Goal: Task Accomplishment & Management: Complete application form

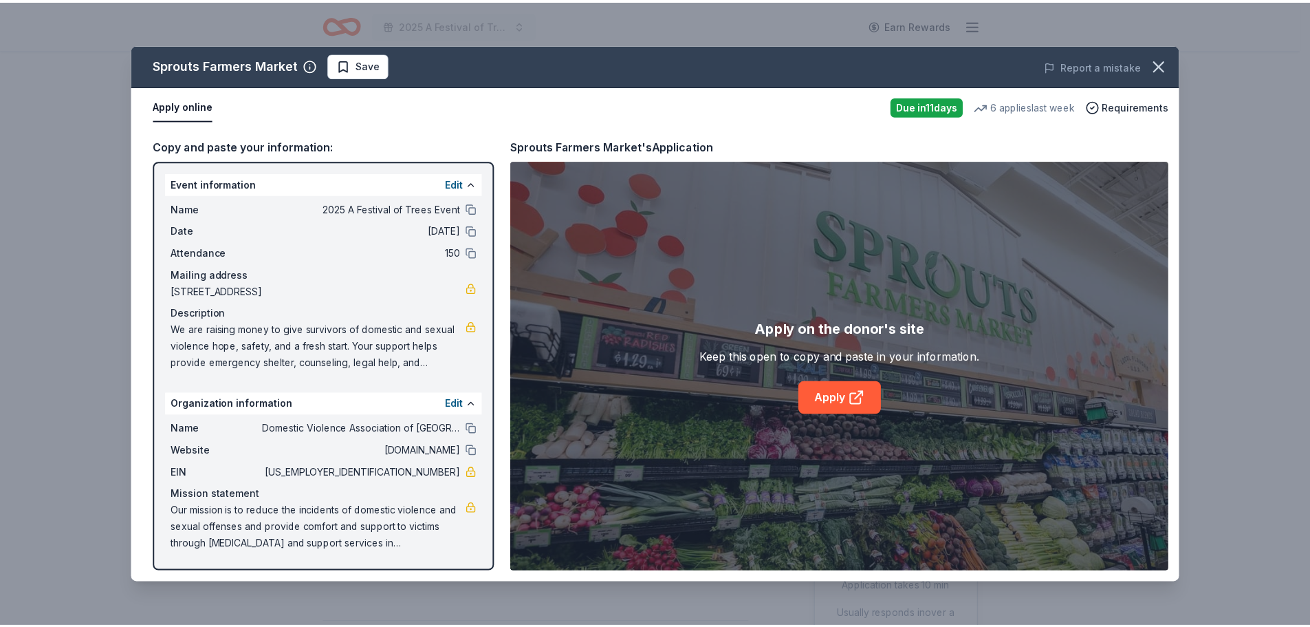
scroll to position [482, 0]
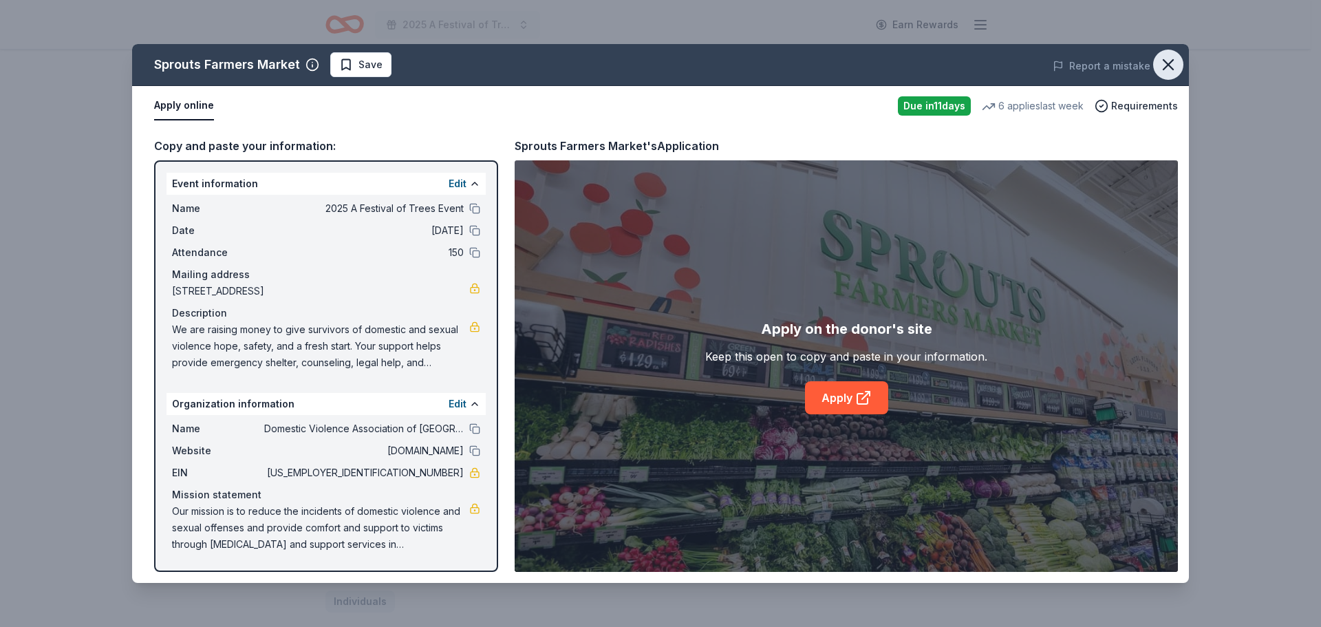
click at [1169, 67] on icon "button" at bounding box center [1167, 64] width 19 height 19
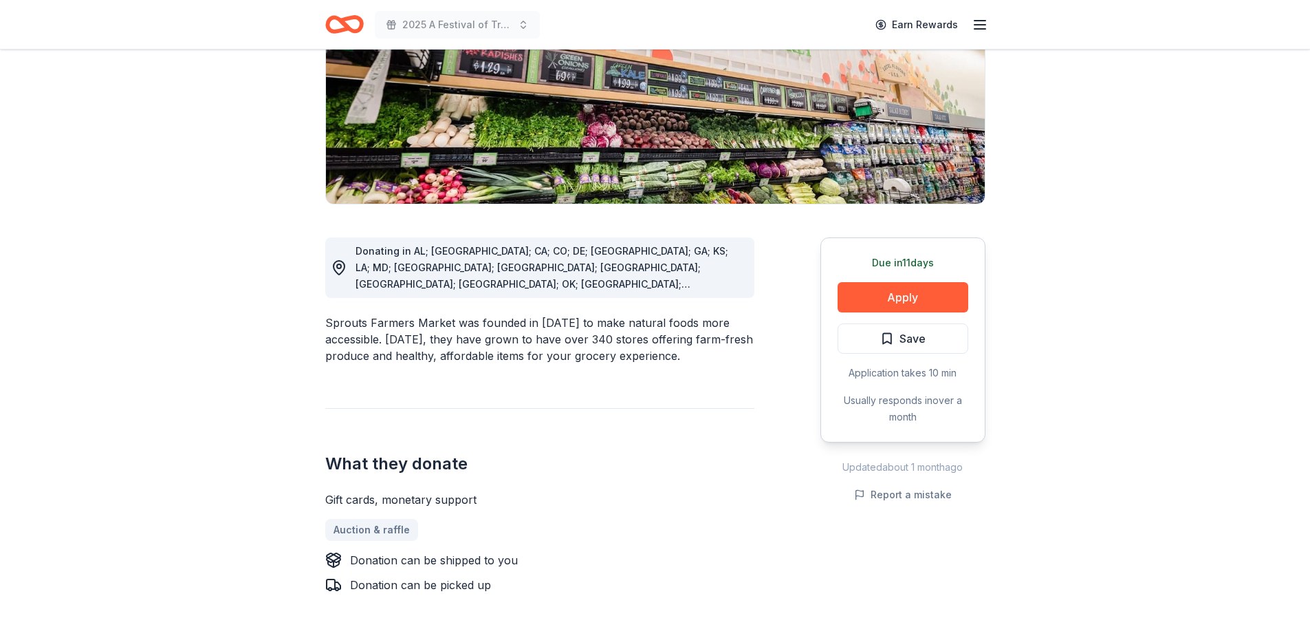
scroll to position [206, 0]
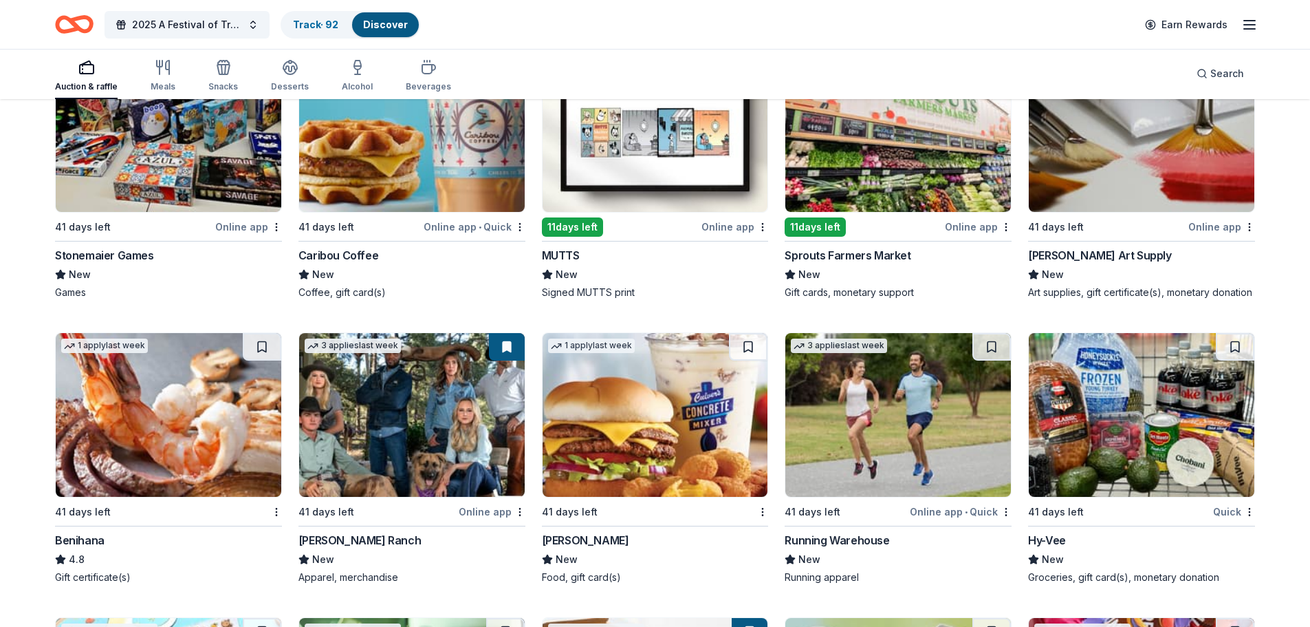
scroll to position [3459, 0]
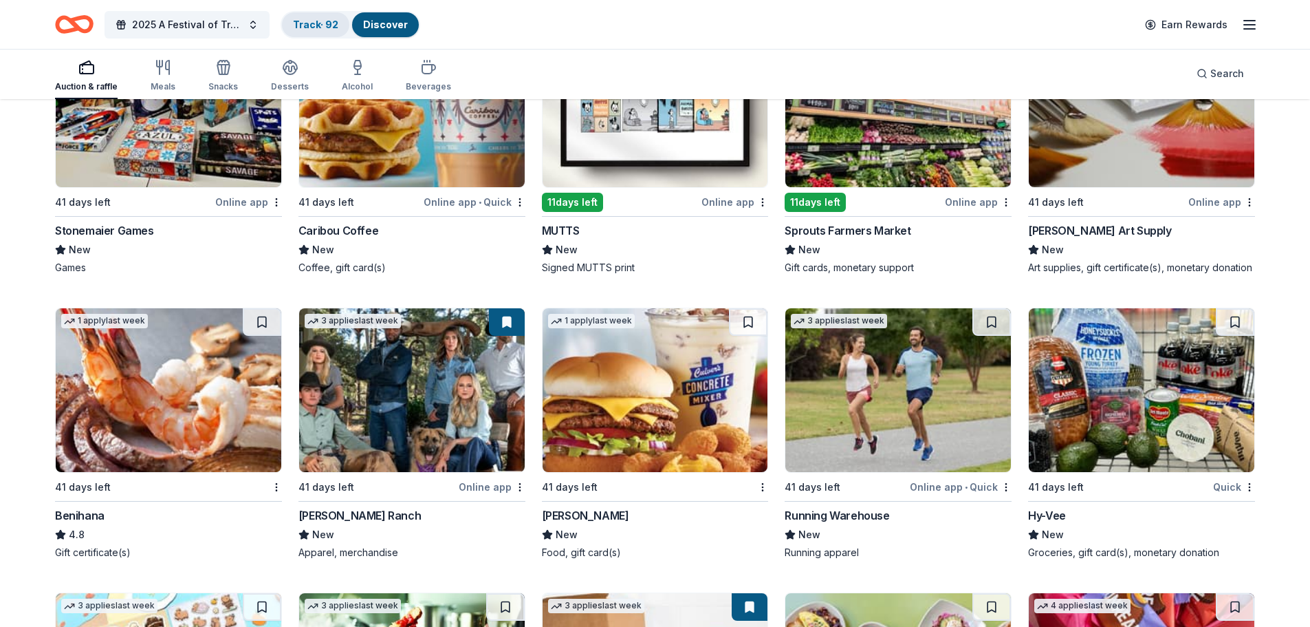
click at [315, 21] on link "Track · 92" at bounding box center [315, 25] width 45 height 12
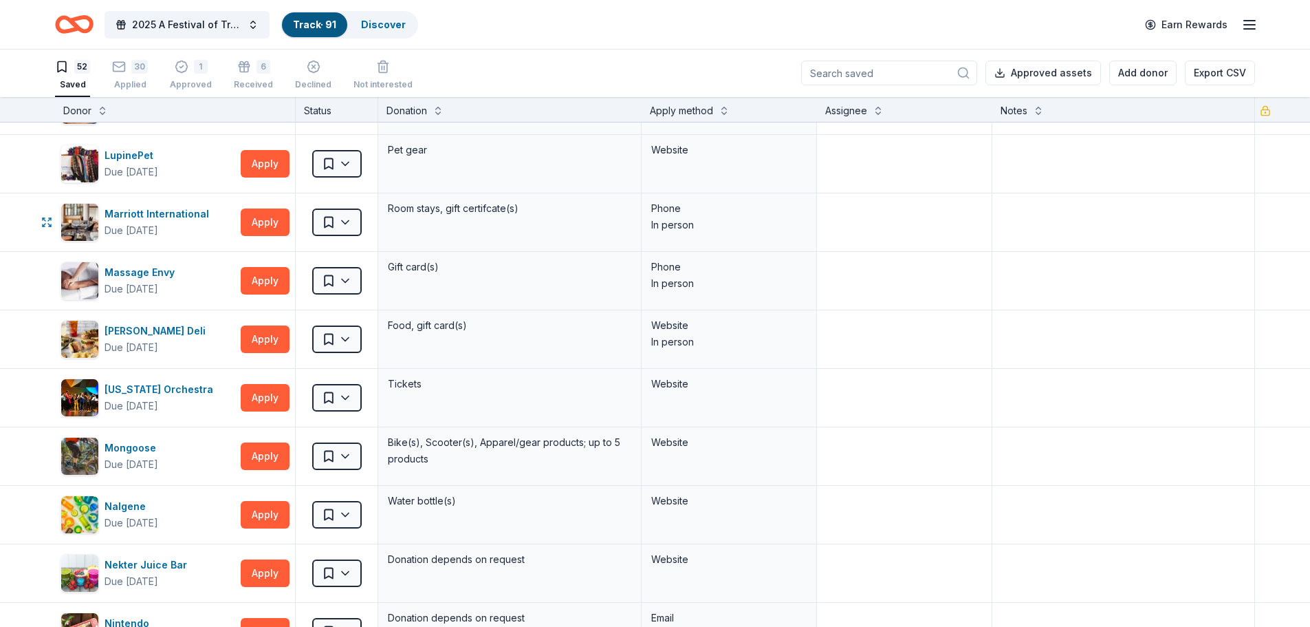
scroll to position [1582, 0]
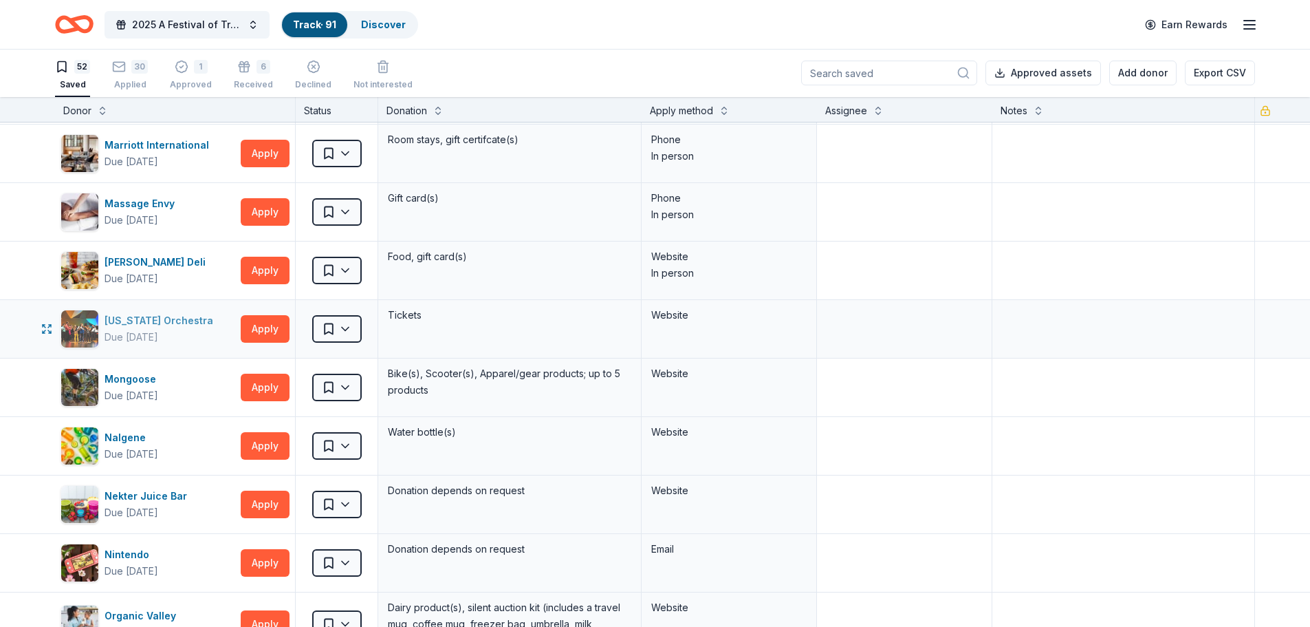
click at [141, 314] on div "[US_STATE] Orchestra" at bounding box center [162, 320] width 114 height 17
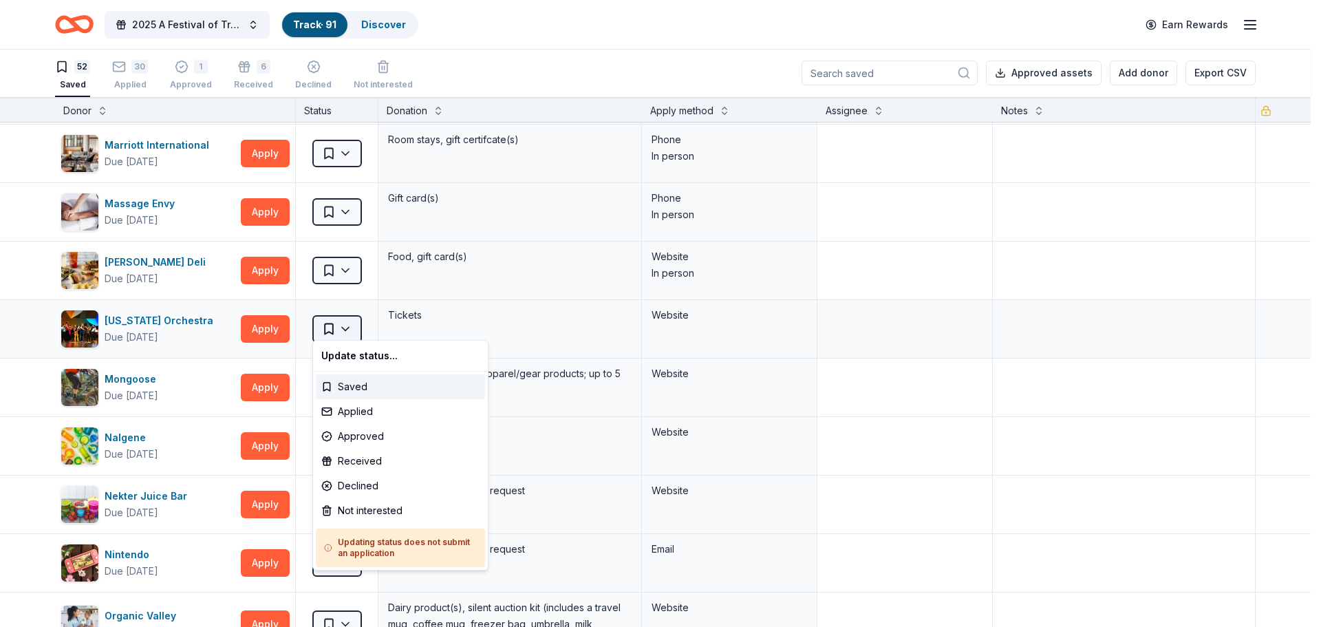
click at [352, 323] on html "2025 A Festival of Trees Event Track · 91 Discover Earn Rewards 52 Saved 30 App…" at bounding box center [660, 312] width 1321 height 627
click at [352, 409] on div "Applied" at bounding box center [400, 411] width 169 height 25
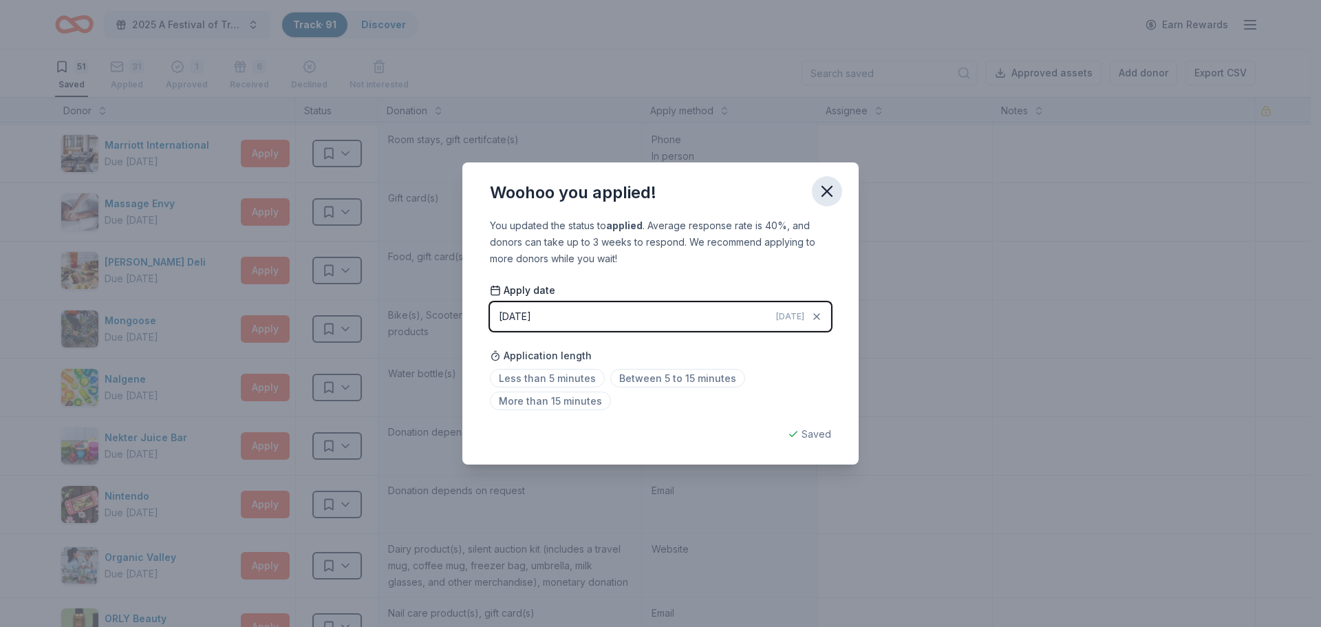
click at [825, 191] on icon "button" at bounding box center [826, 191] width 19 height 19
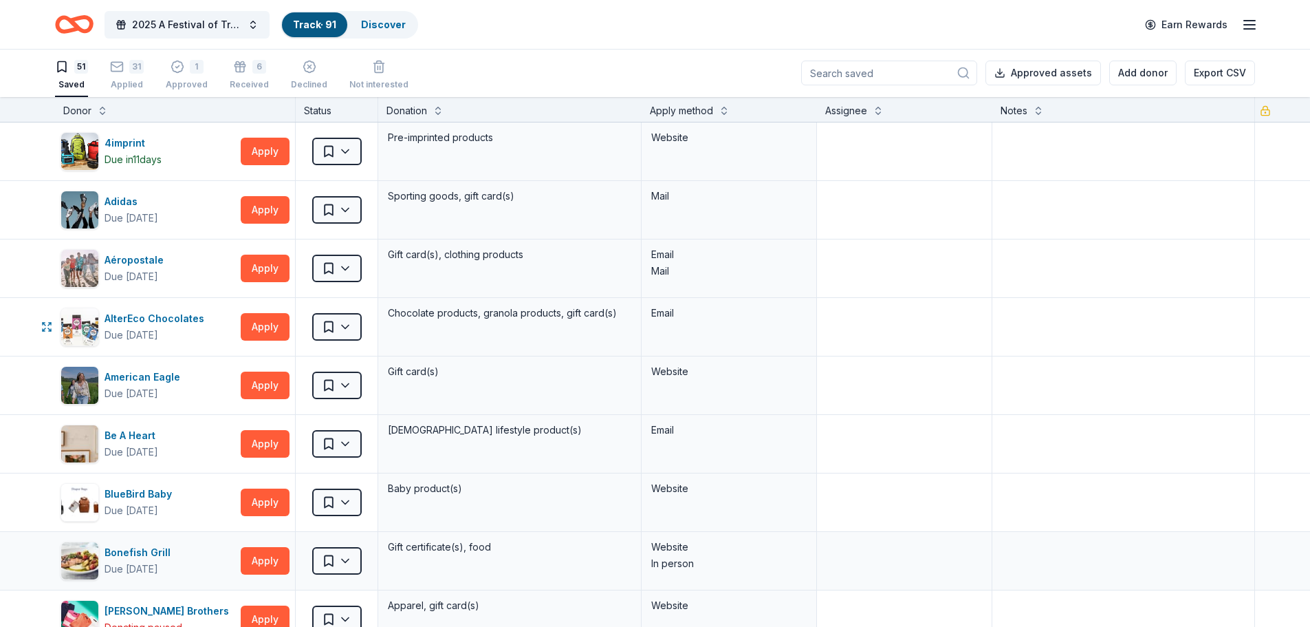
scroll to position [0, 0]
click at [132, 204] on div "Adidas" at bounding box center [132, 202] width 54 height 17
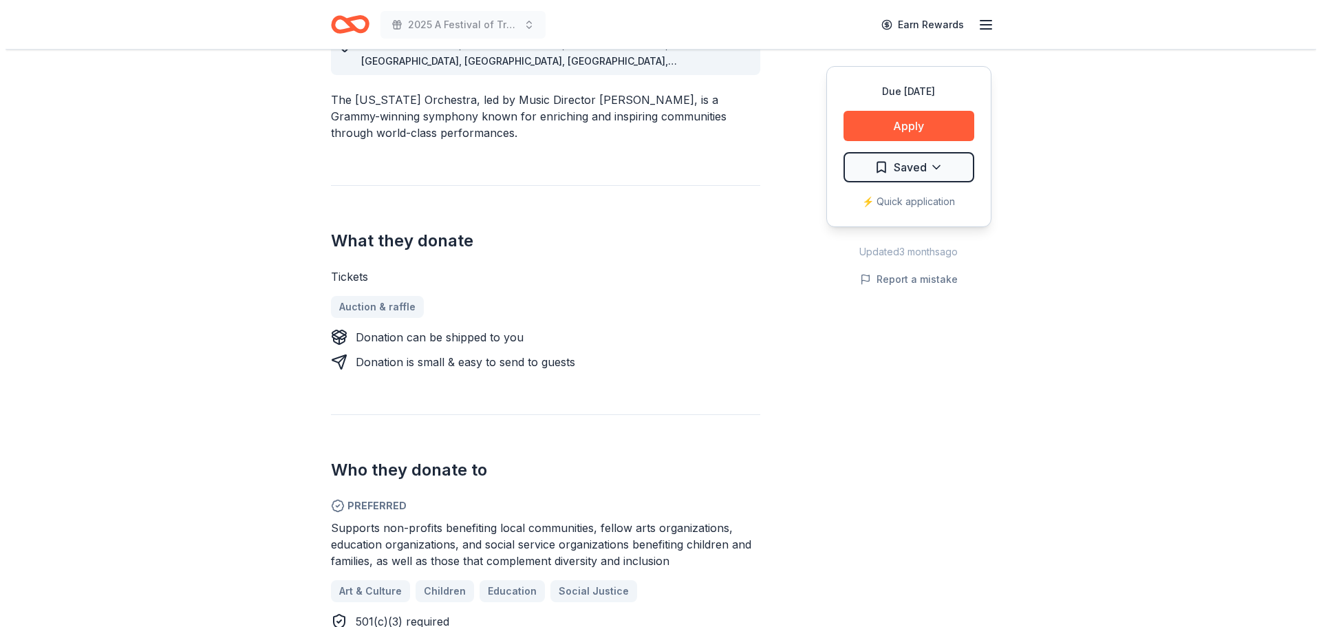
scroll to position [413, 0]
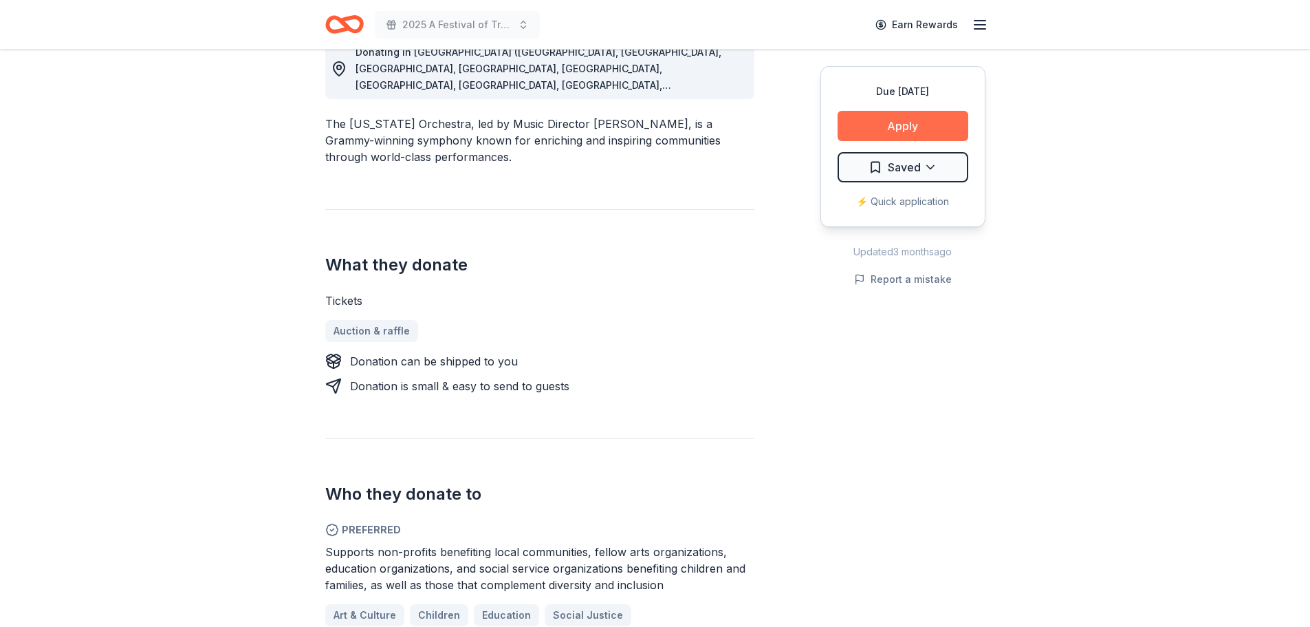
click at [892, 113] on button "Apply" at bounding box center [903, 126] width 131 height 30
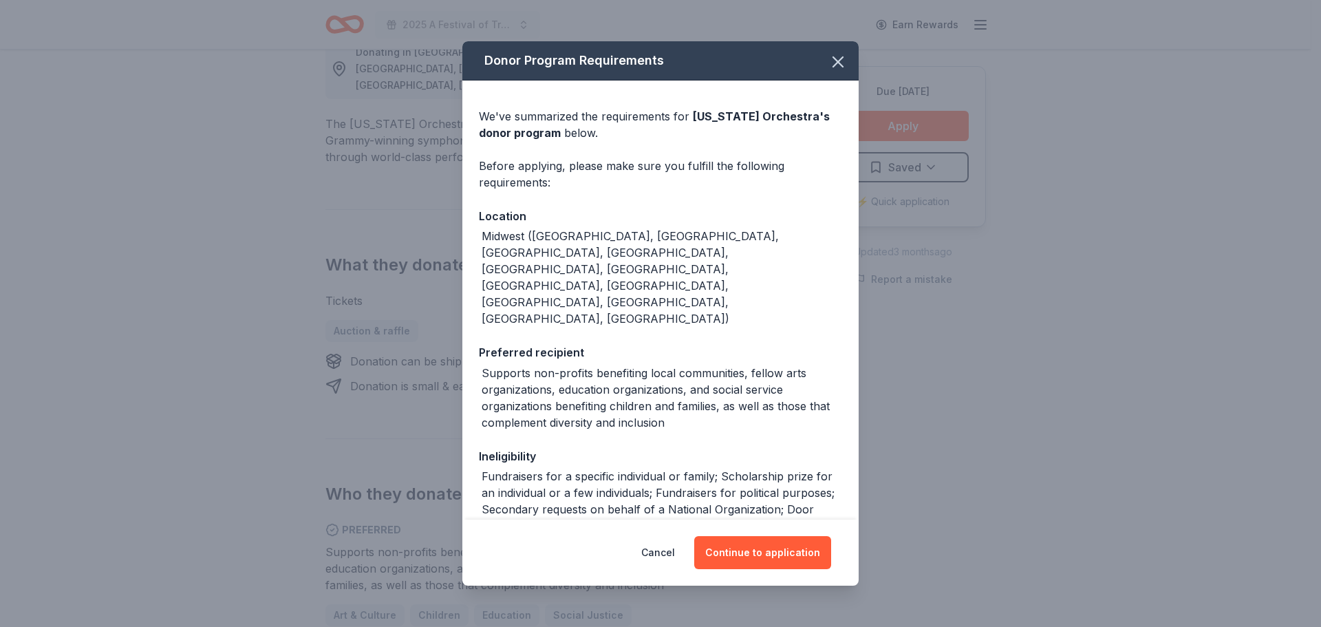
scroll to position [59, 0]
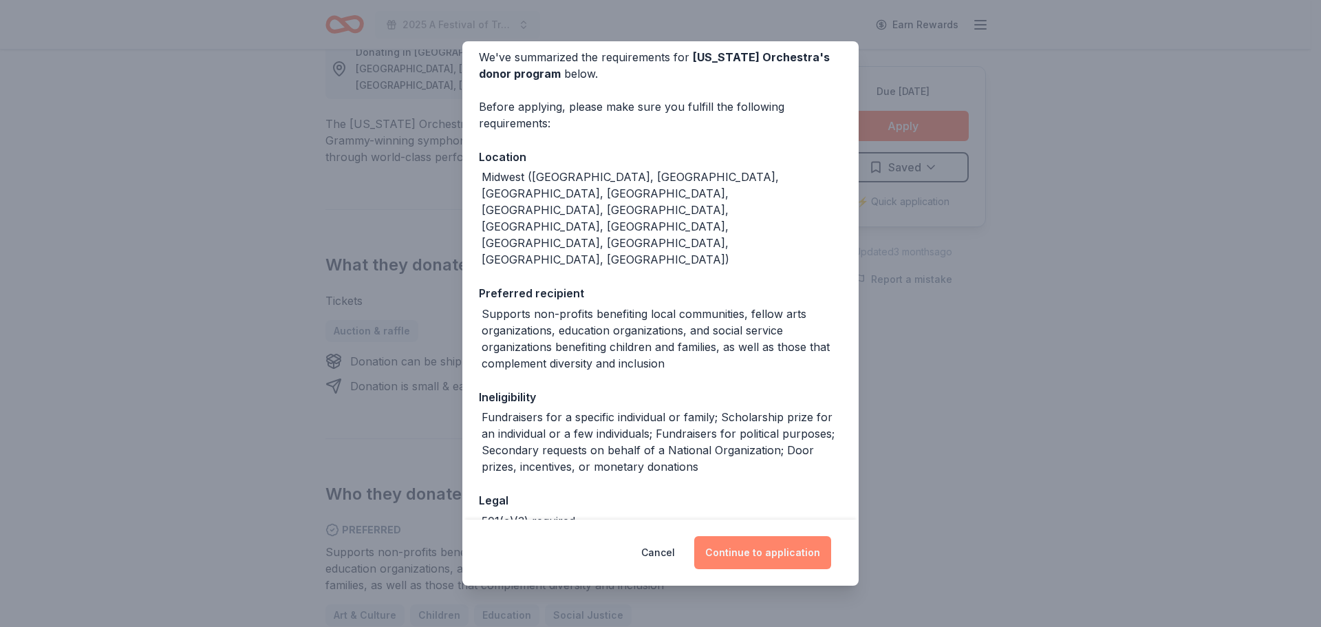
click at [779, 558] on button "Continue to application" at bounding box center [762, 552] width 137 height 33
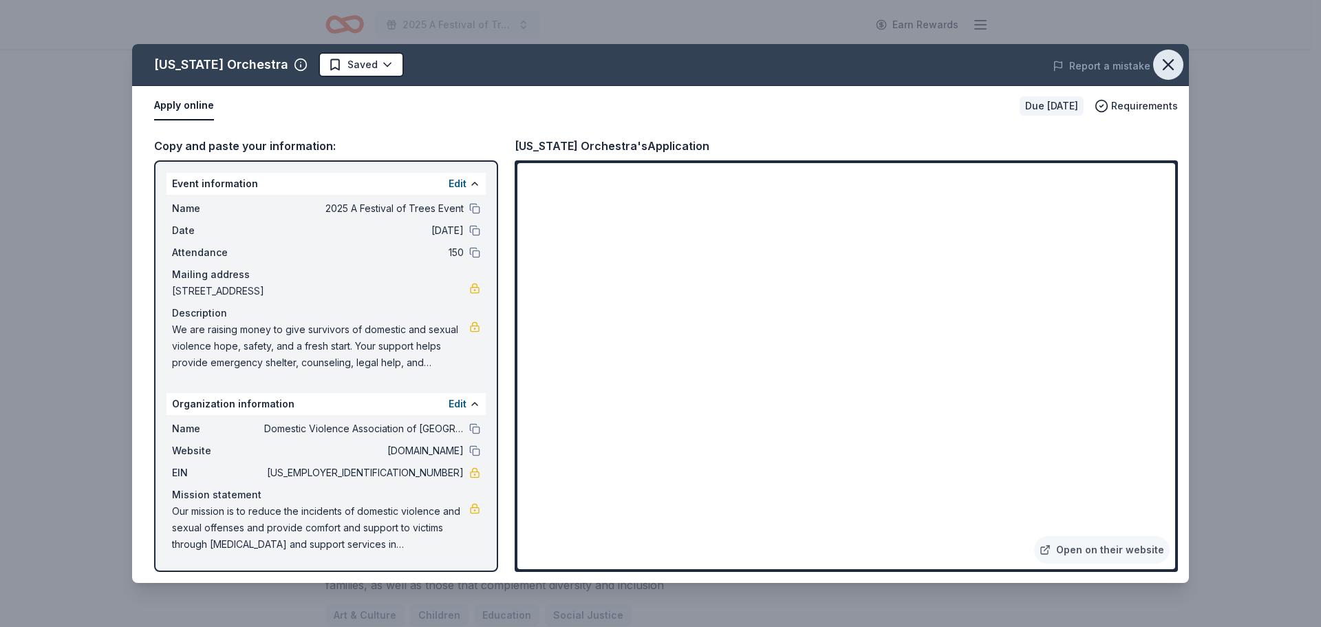
click at [1178, 59] on button "button" at bounding box center [1168, 65] width 30 height 30
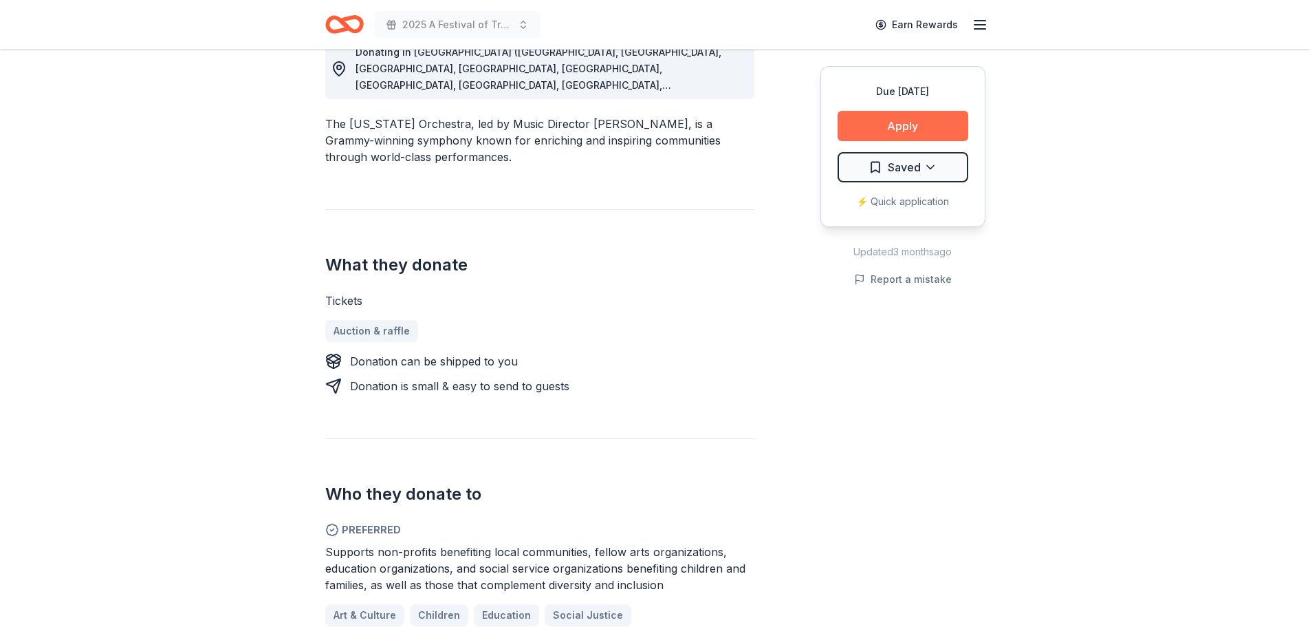
click at [904, 126] on button "Apply" at bounding box center [903, 126] width 131 height 30
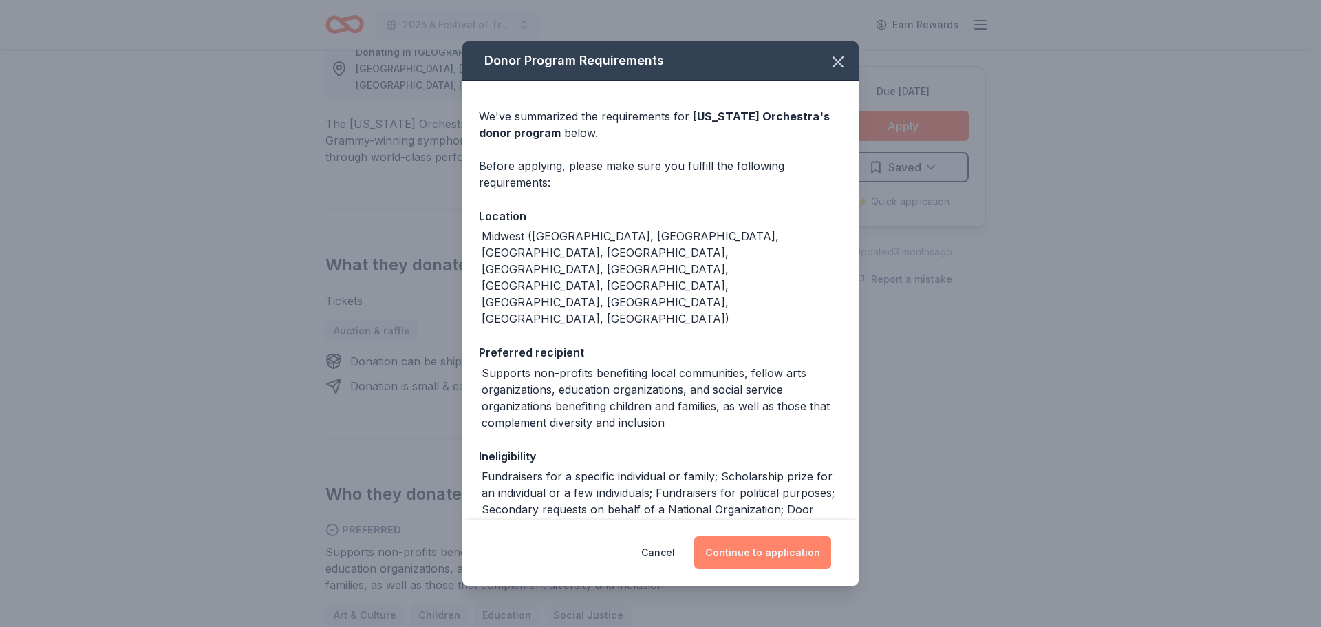
click at [739, 561] on button "Continue to application" at bounding box center [762, 552] width 137 height 33
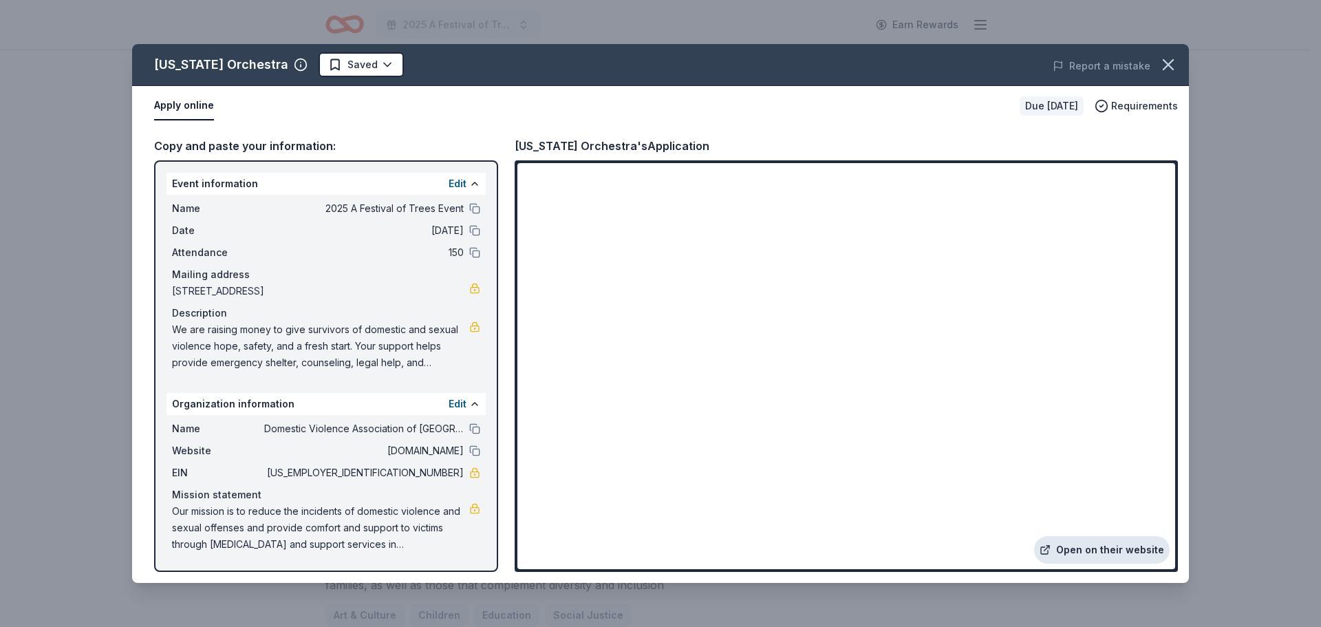
click at [1085, 548] on link "Open on their website" at bounding box center [1102, 550] width 136 height 28
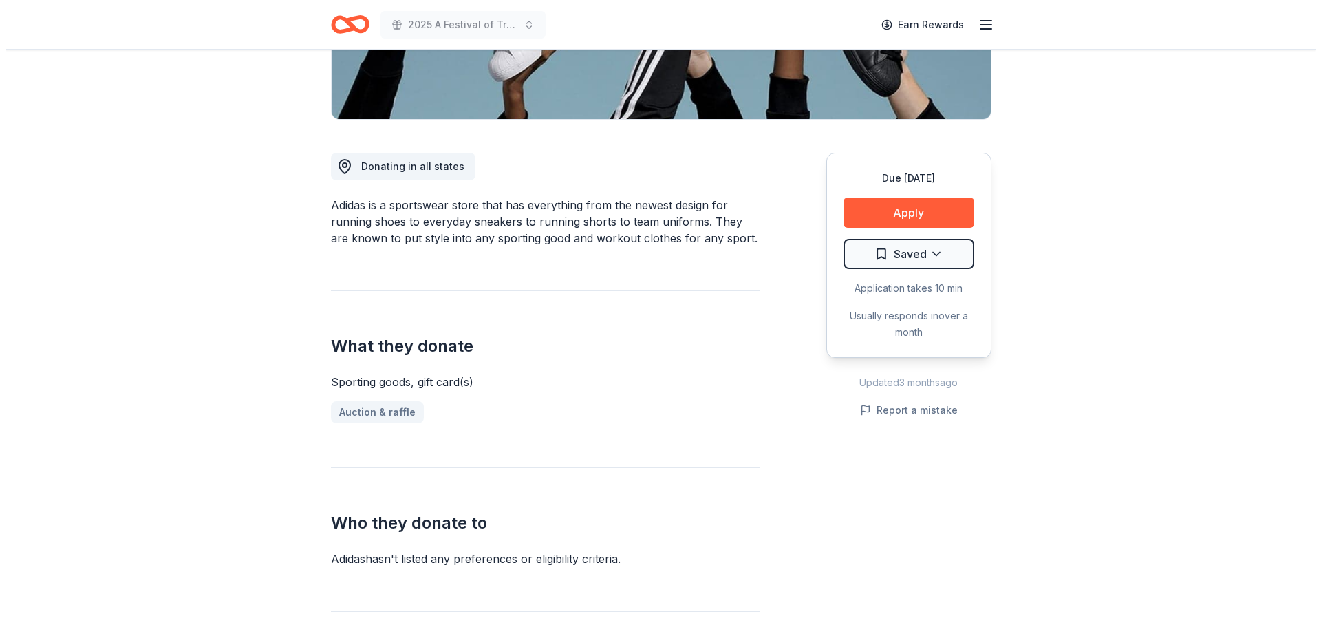
scroll to position [275, 0]
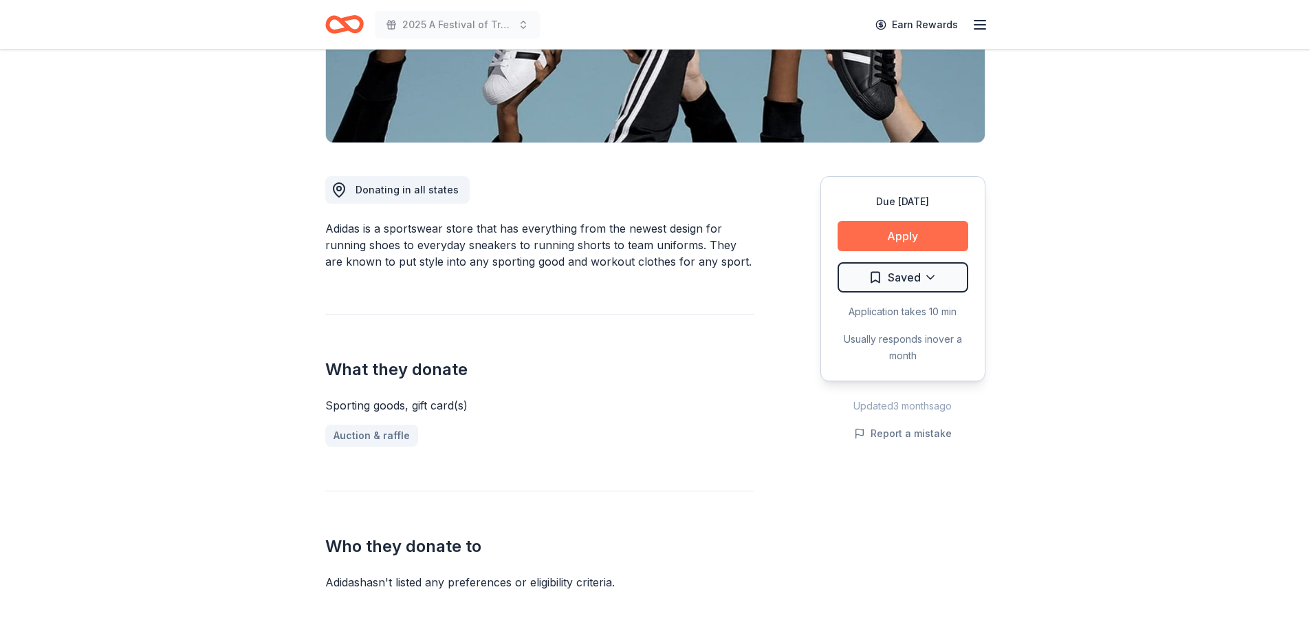
click at [919, 238] on button "Apply" at bounding box center [903, 236] width 131 height 30
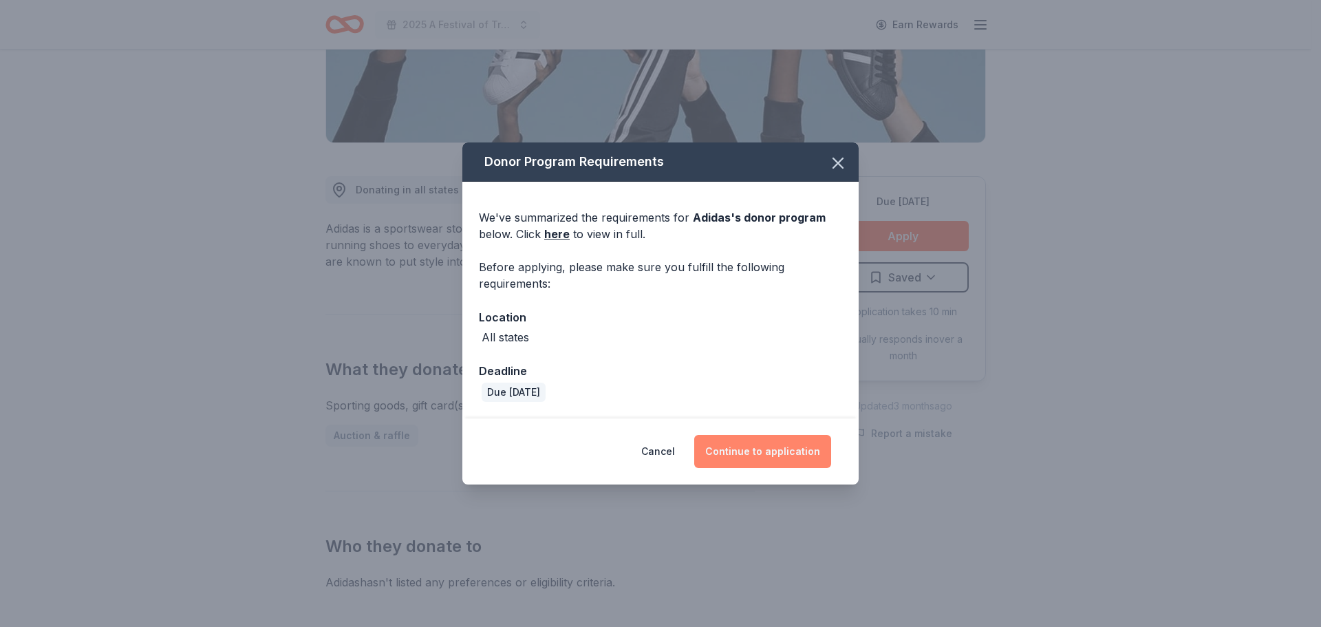
click at [746, 444] on button "Continue to application" at bounding box center [762, 451] width 137 height 33
